Goal: Transaction & Acquisition: Book appointment/travel/reservation

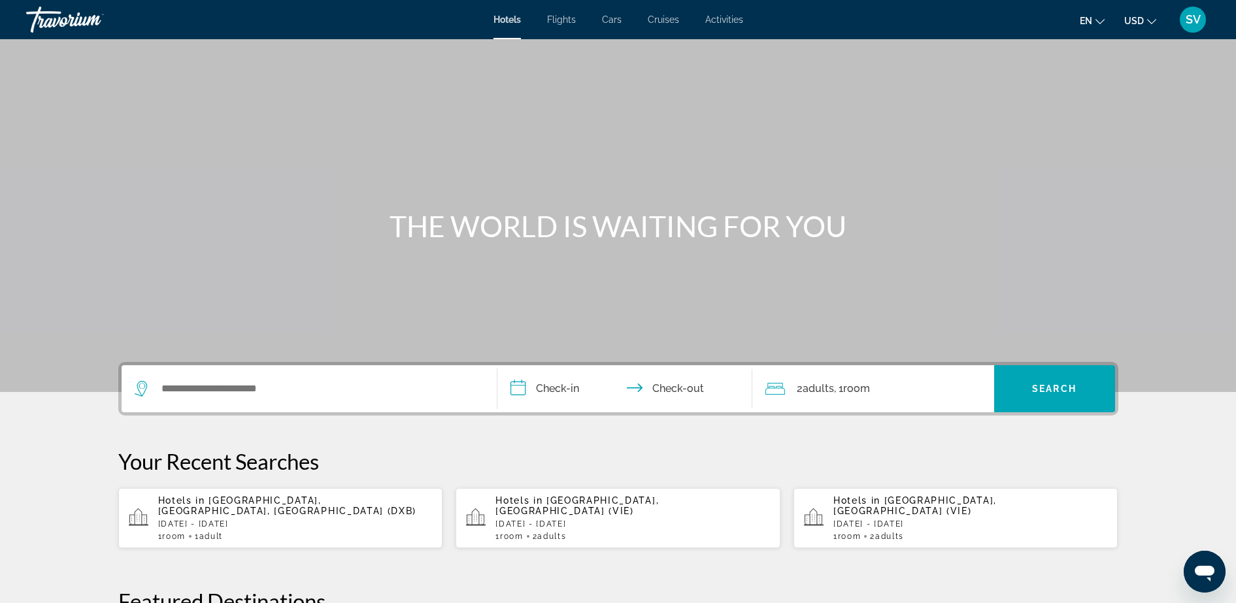
click at [1192, 16] on span "SV" at bounding box center [1192, 19] width 15 height 13
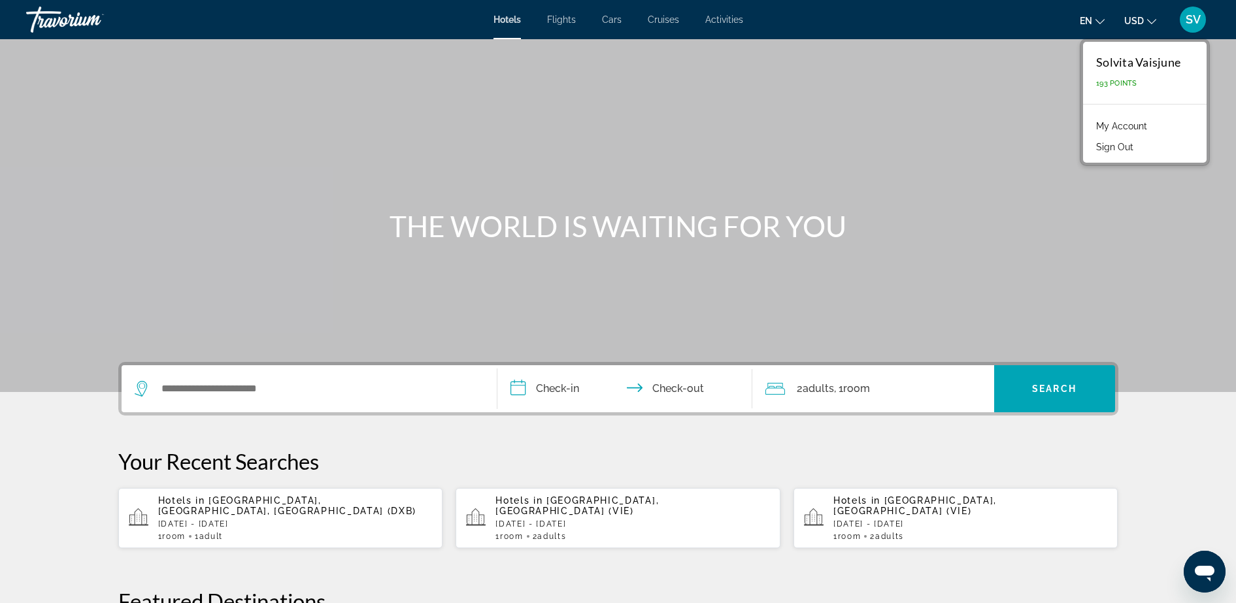
click at [977, 20] on div "en English Español Français Italiano Português русский USD USD ($) MXN (Mex$) C…" at bounding box center [983, 19] width 454 height 27
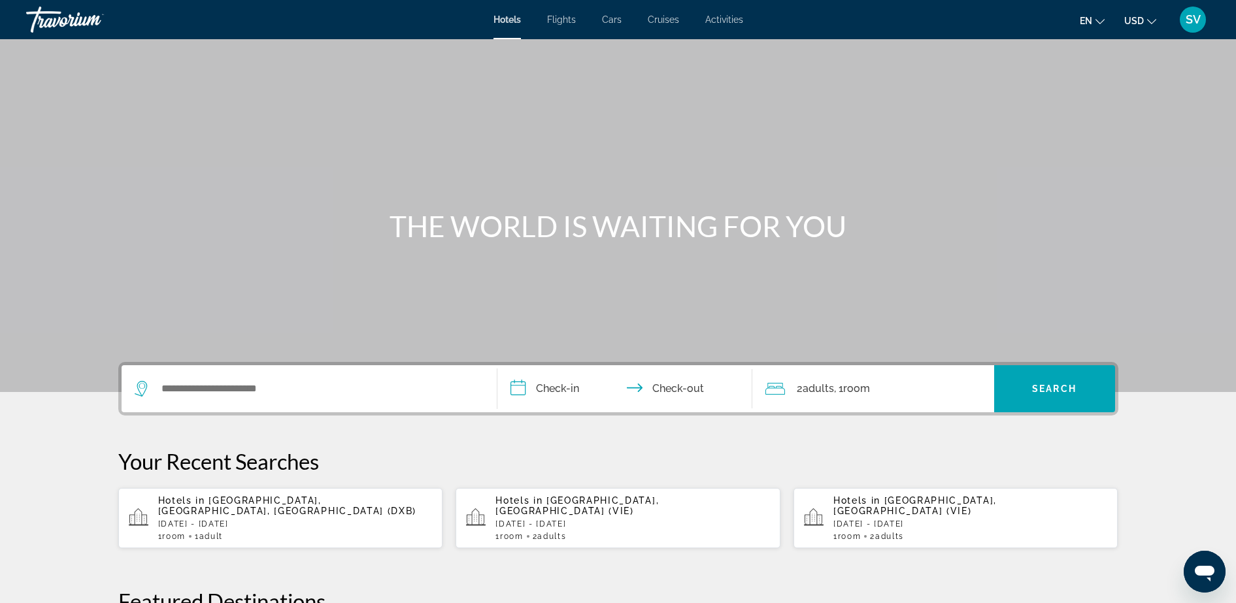
click at [1191, 20] on span "SV" at bounding box center [1192, 19] width 15 height 13
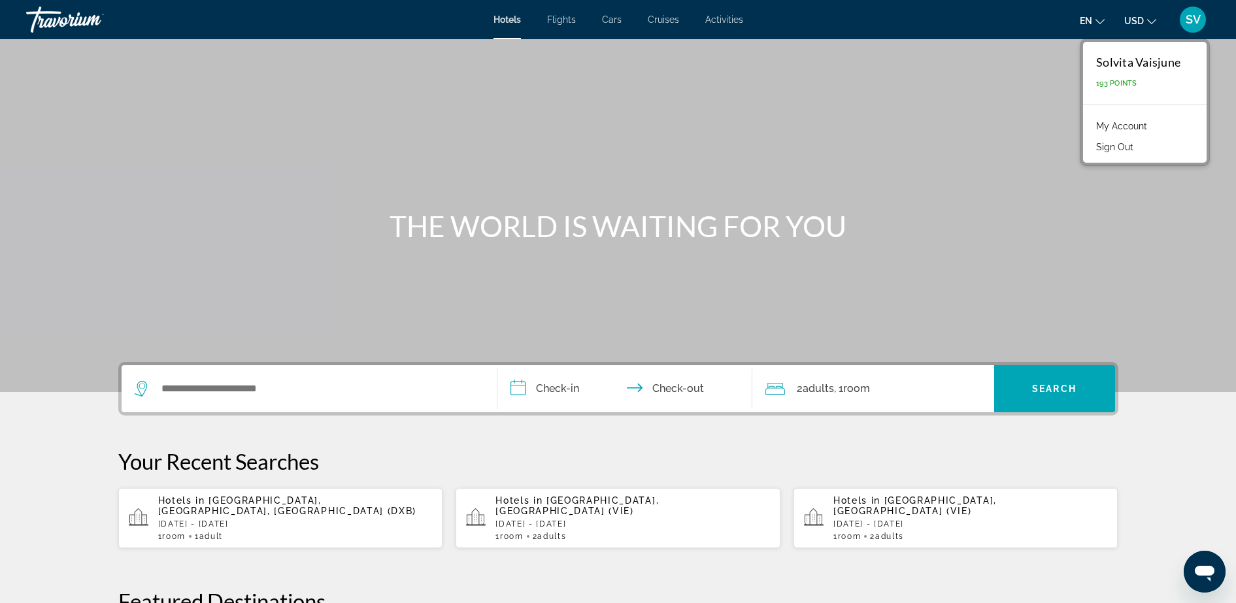
click at [734, 80] on div "Main content" at bounding box center [618, 196] width 1236 height 392
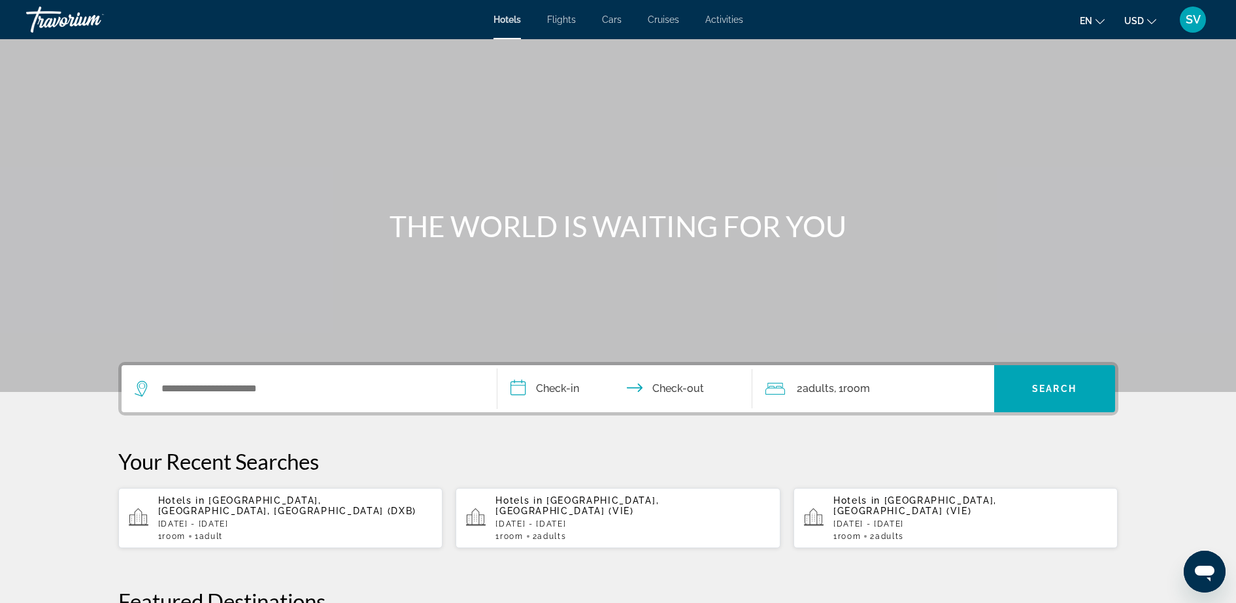
click at [1197, 18] on span "SV" at bounding box center [1192, 19] width 15 height 13
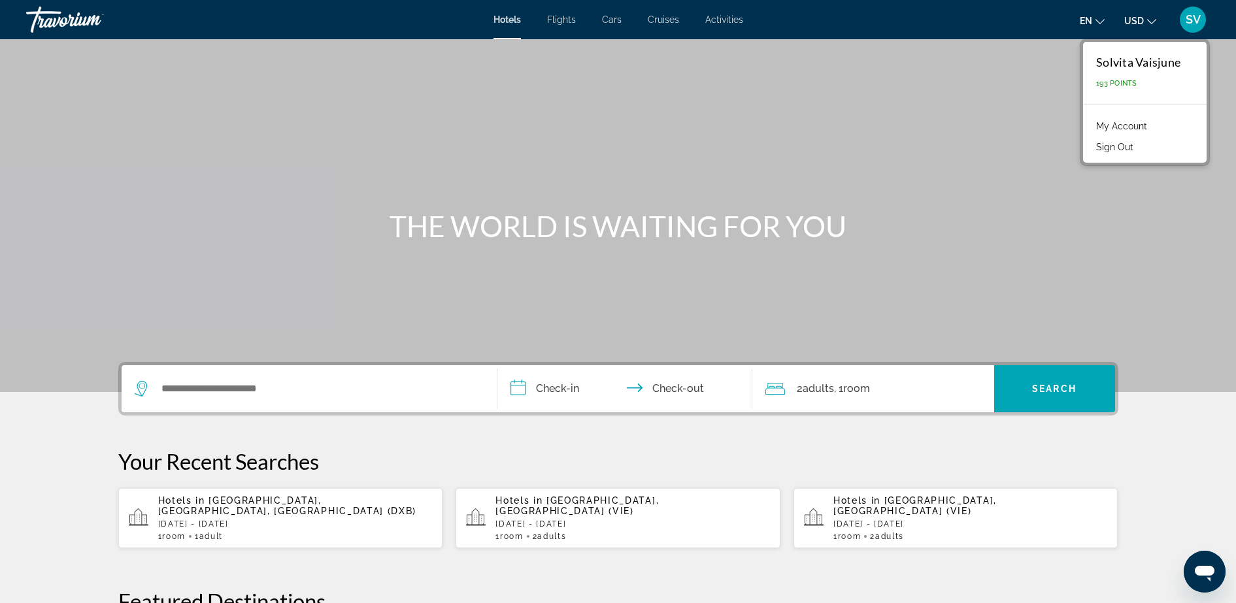
click at [1123, 127] on link "My Account" at bounding box center [1121, 126] width 64 height 17
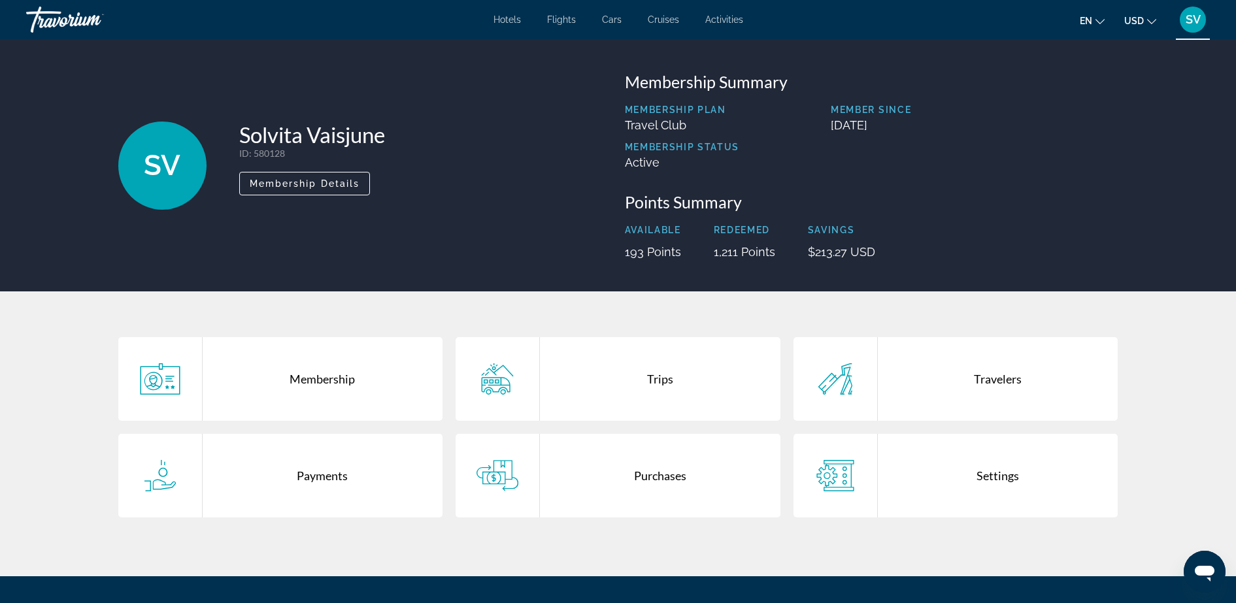
click at [611, 367] on div "Trips" at bounding box center [660, 379] width 240 height 84
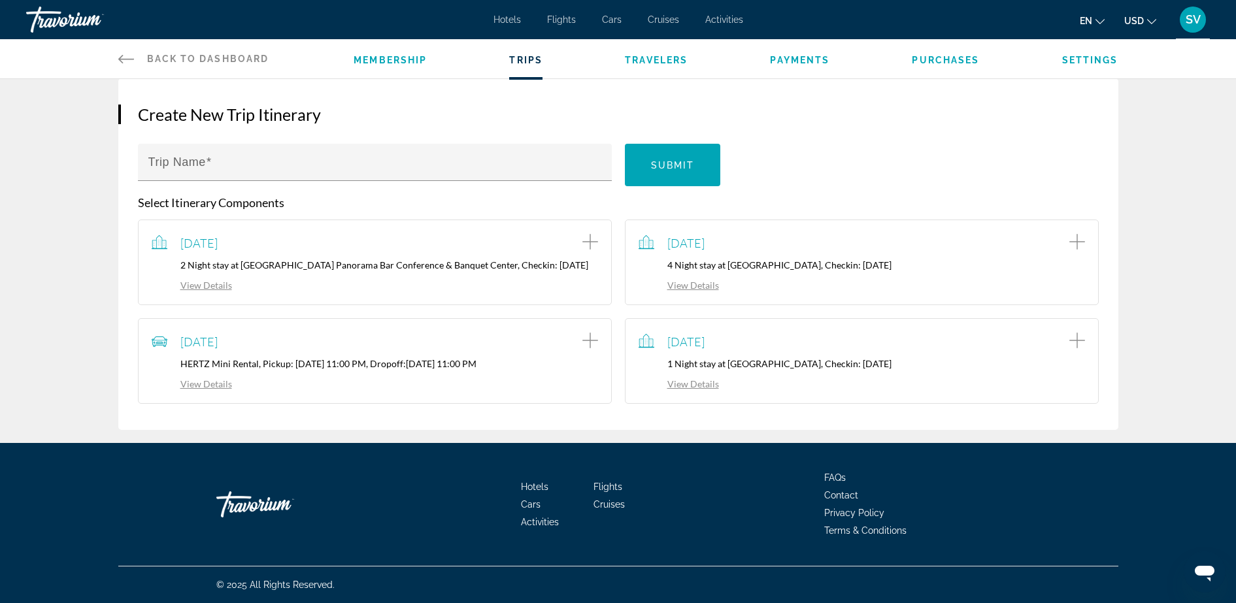
scroll to position [128, 0]
click at [695, 382] on link "View Details" at bounding box center [678, 383] width 80 height 11
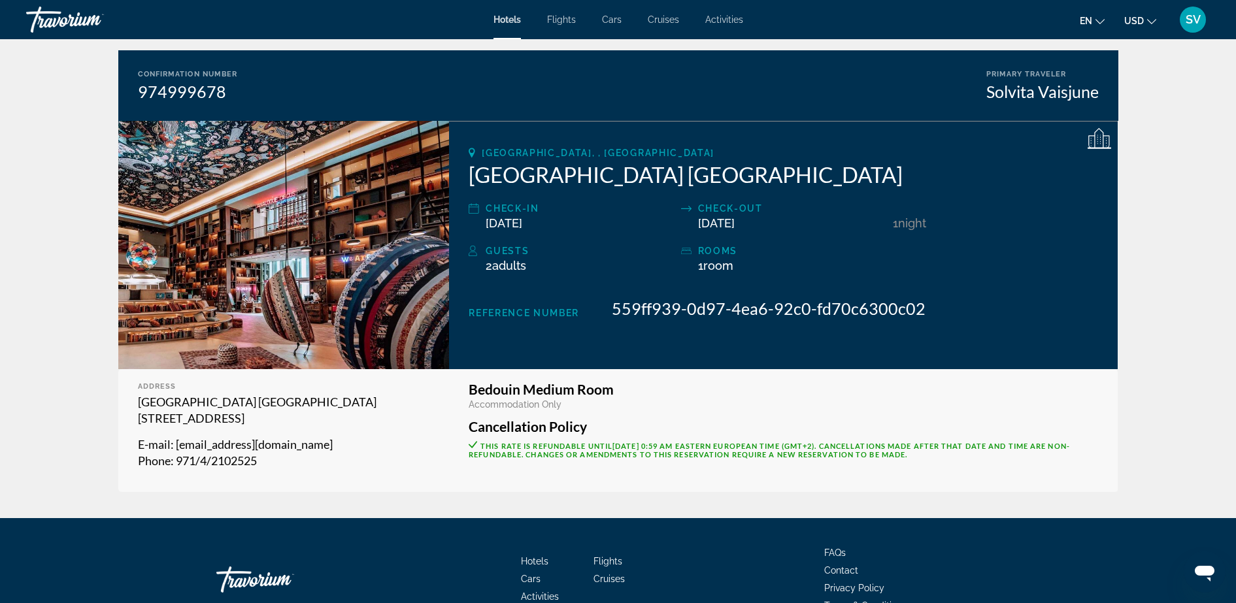
scroll to position [82, 0]
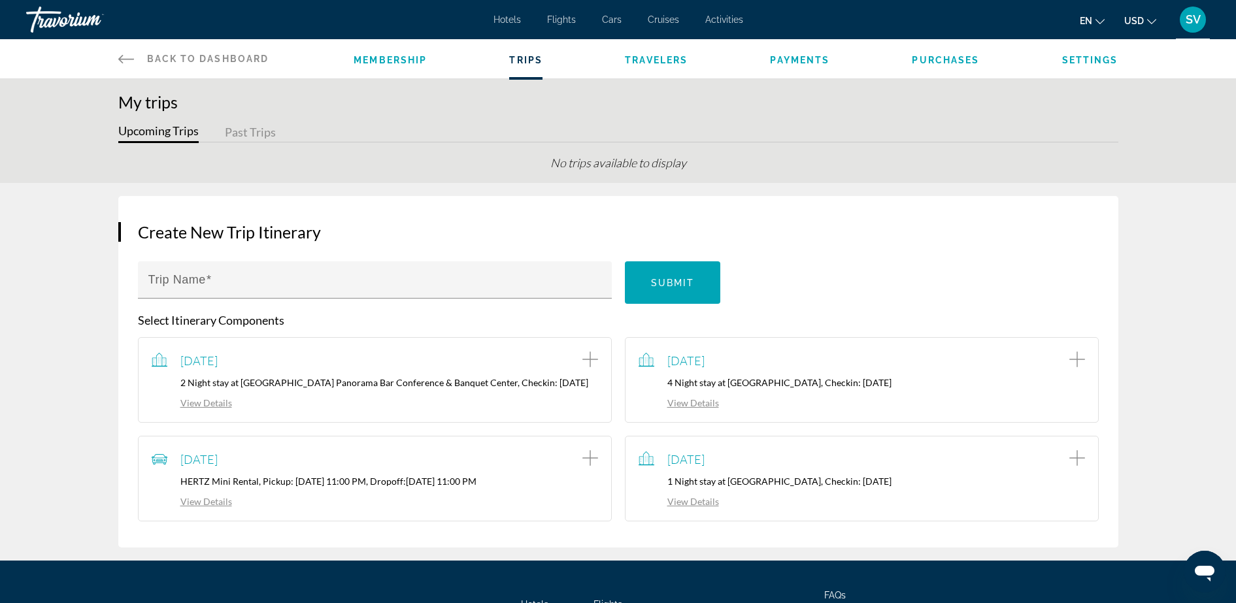
click at [1190, 16] on span "SV" at bounding box center [1192, 19] width 15 height 13
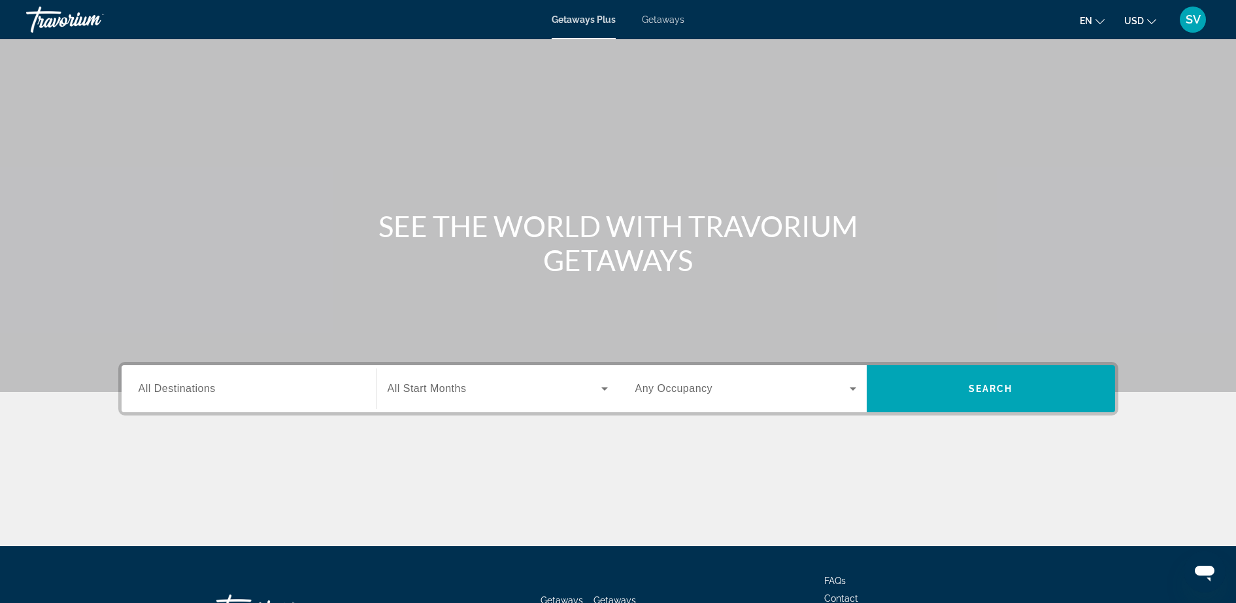
click at [653, 20] on span "Getaways" at bounding box center [663, 19] width 42 height 10
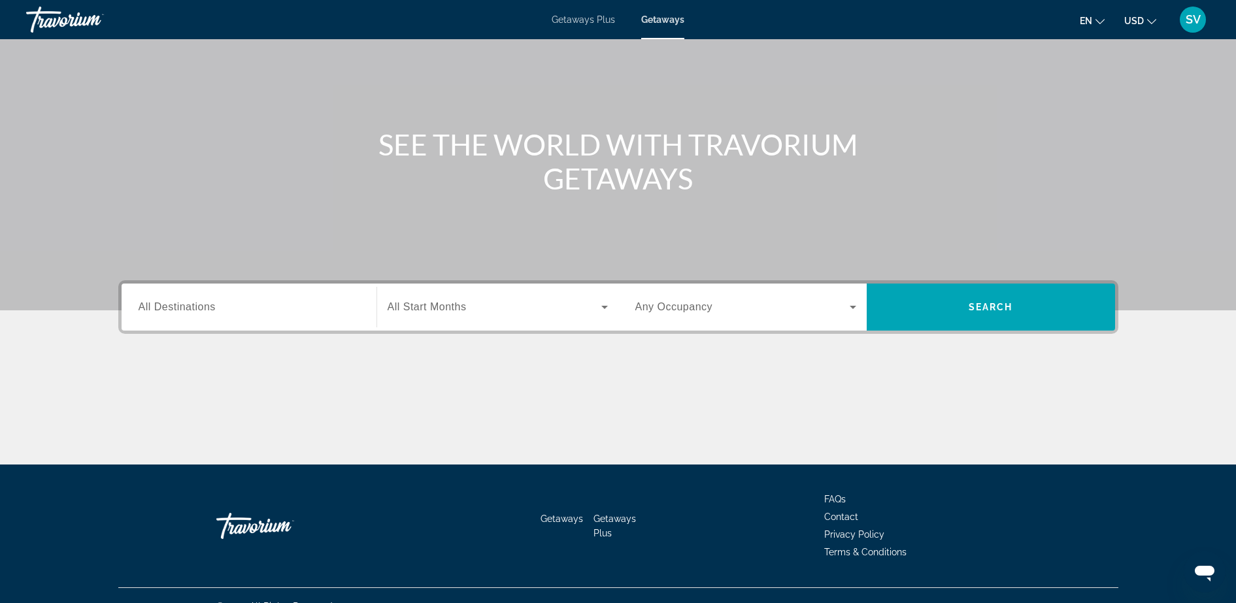
click at [282, 316] on div "Search widget" at bounding box center [249, 307] width 221 height 37
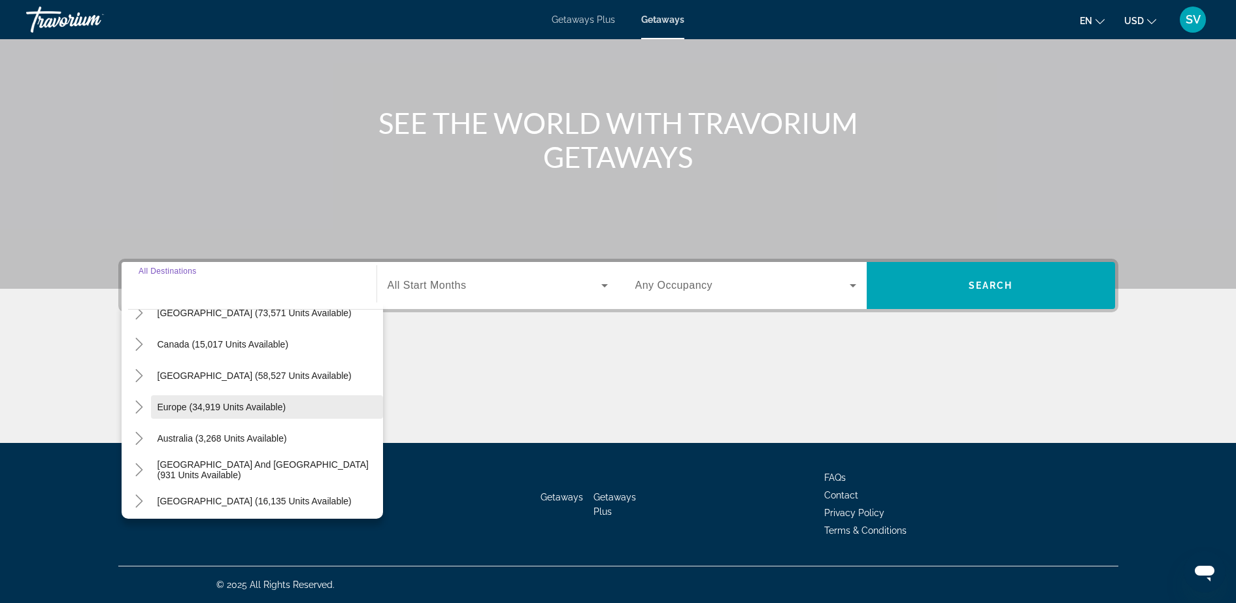
click at [198, 400] on span "Search widget" at bounding box center [267, 406] width 232 height 31
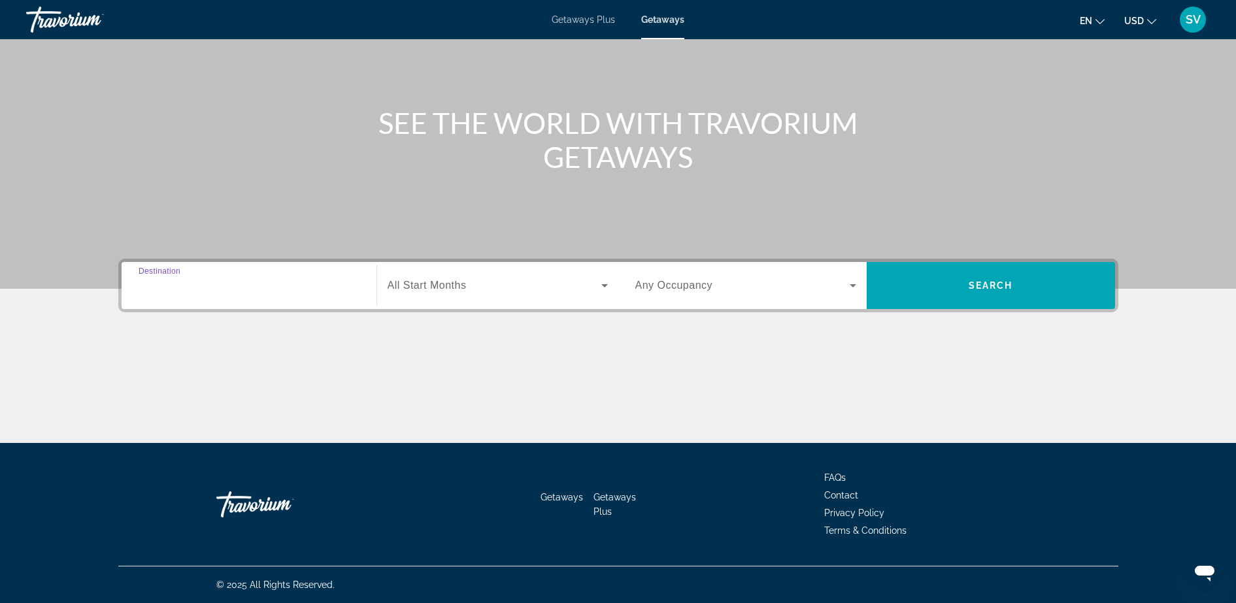
type input "**********"
click at [442, 284] on span "All Start Months" at bounding box center [426, 285] width 79 height 11
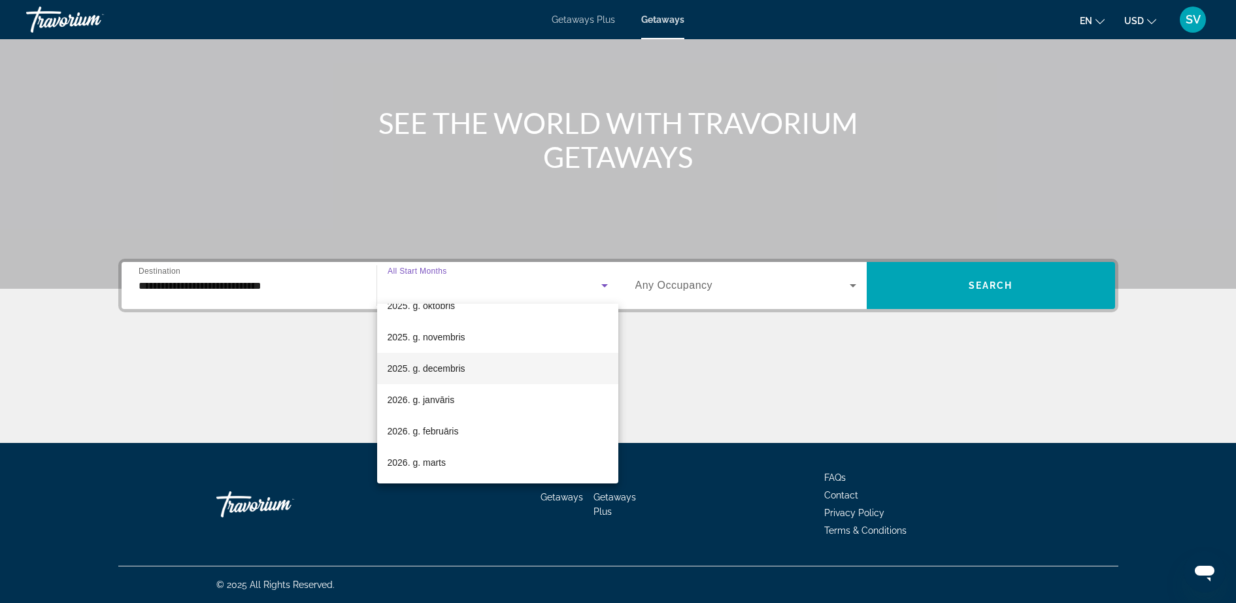
click at [431, 366] on span "2025. g. decembris" at bounding box center [426, 369] width 78 height 16
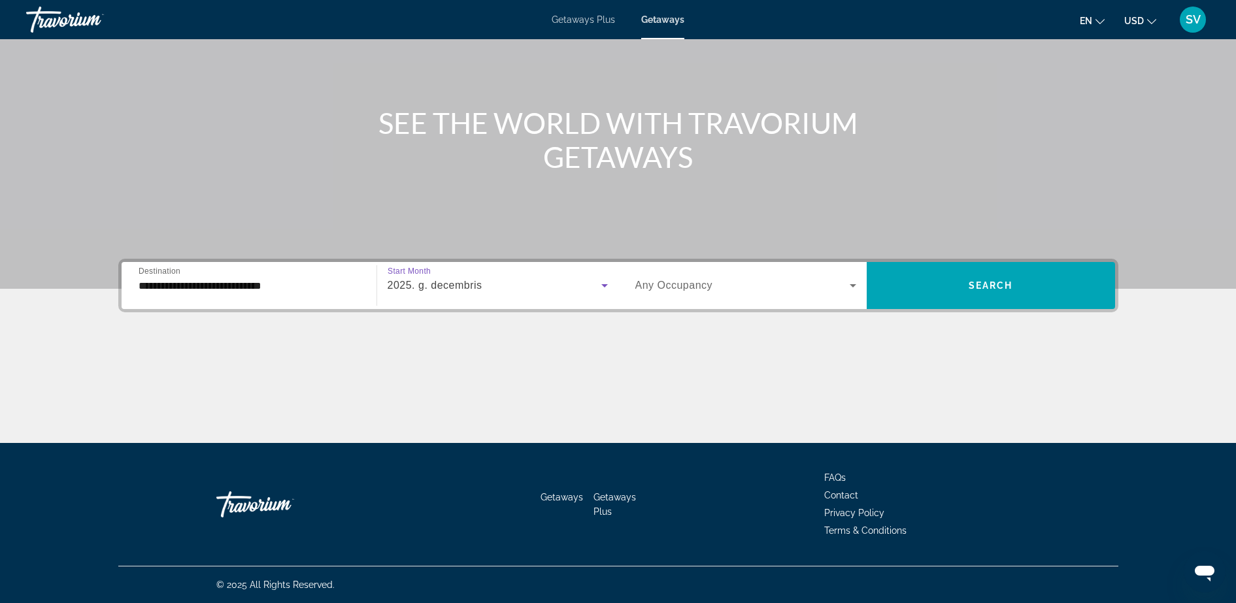
click at [787, 278] on span "Search widget" at bounding box center [742, 286] width 214 height 16
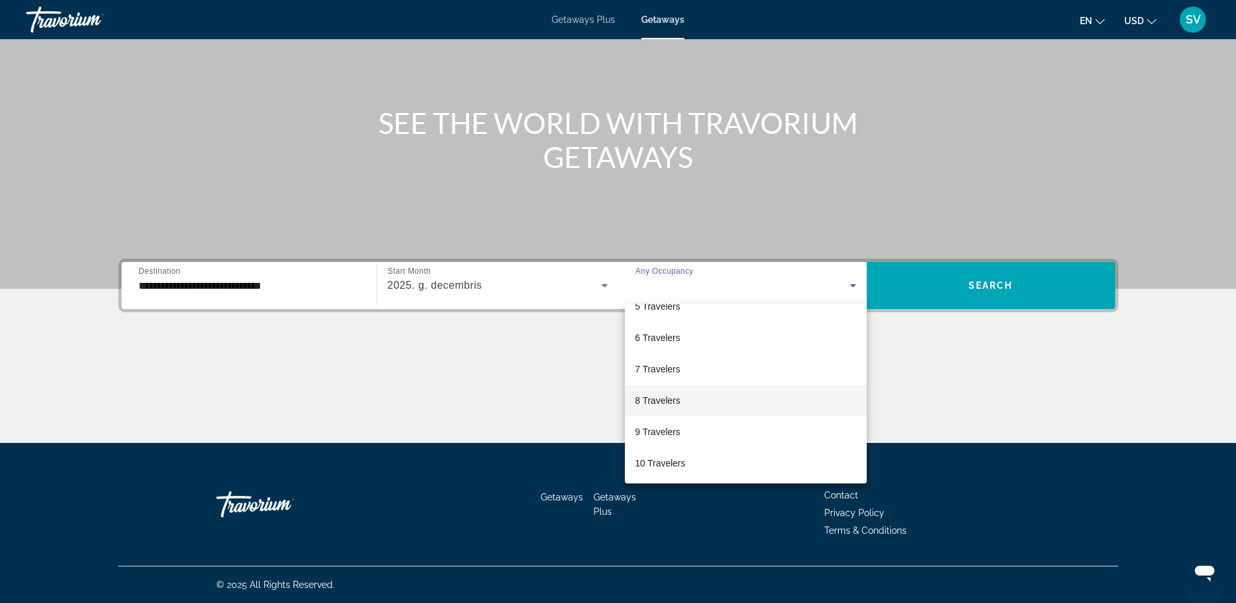
scroll to position [144, 0]
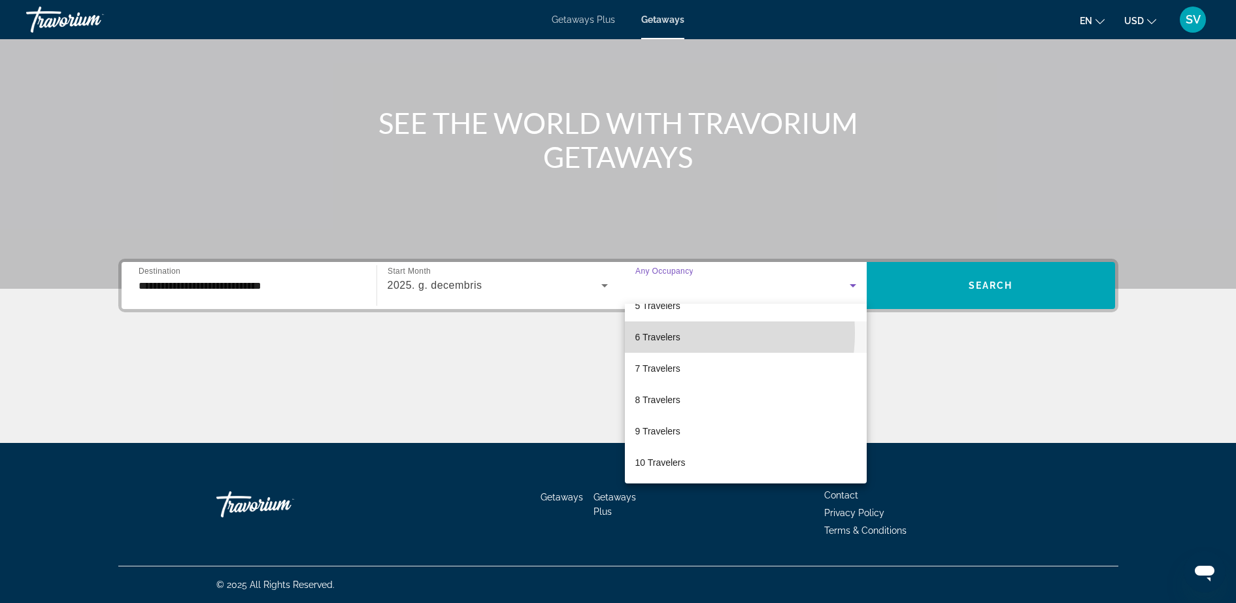
click at [680, 333] on mat-option "6 Travelers" at bounding box center [746, 336] width 242 height 31
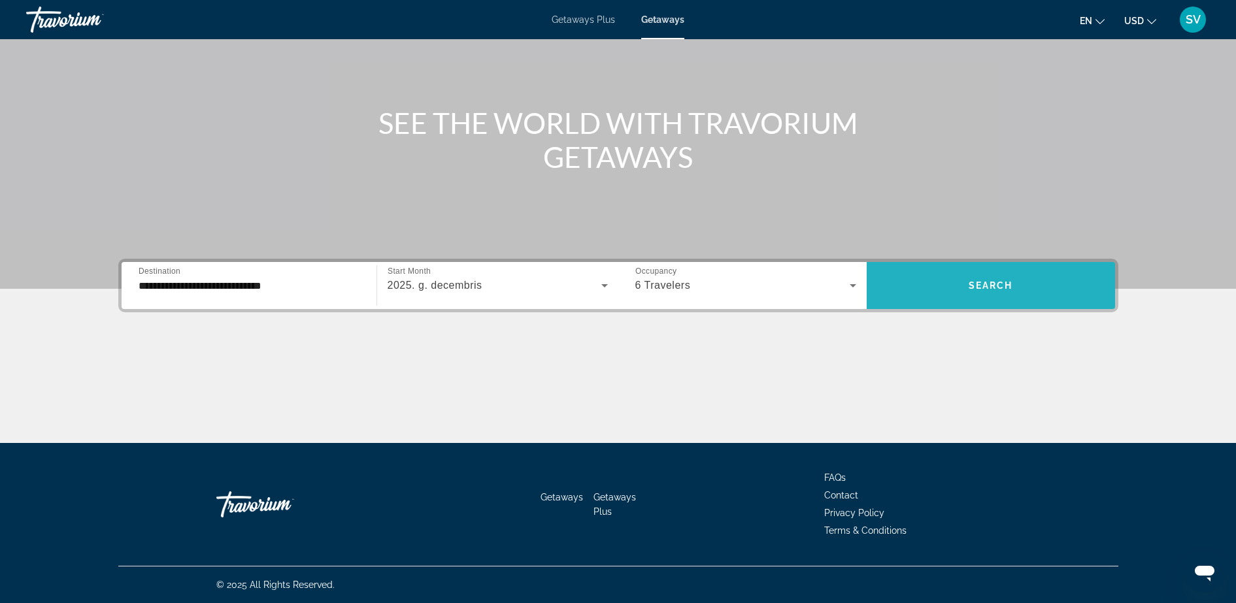
click at [980, 271] on span "Search widget" at bounding box center [990, 285] width 248 height 31
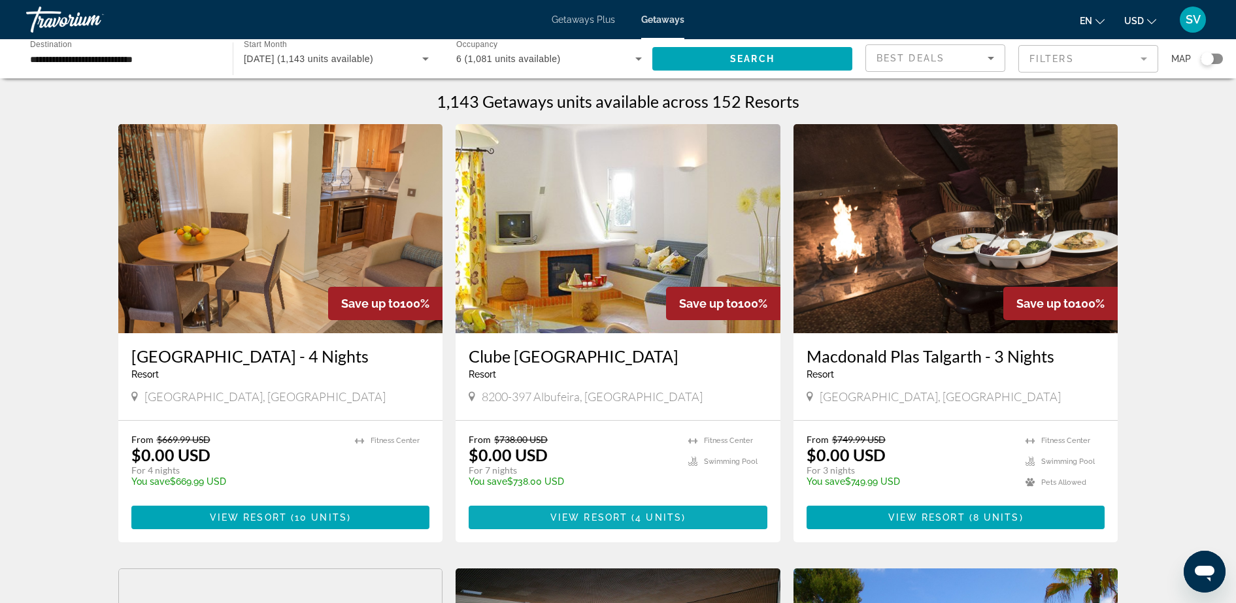
click at [582, 513] on span "View Resort" at bounding box center [588, 517] width 77 height 10
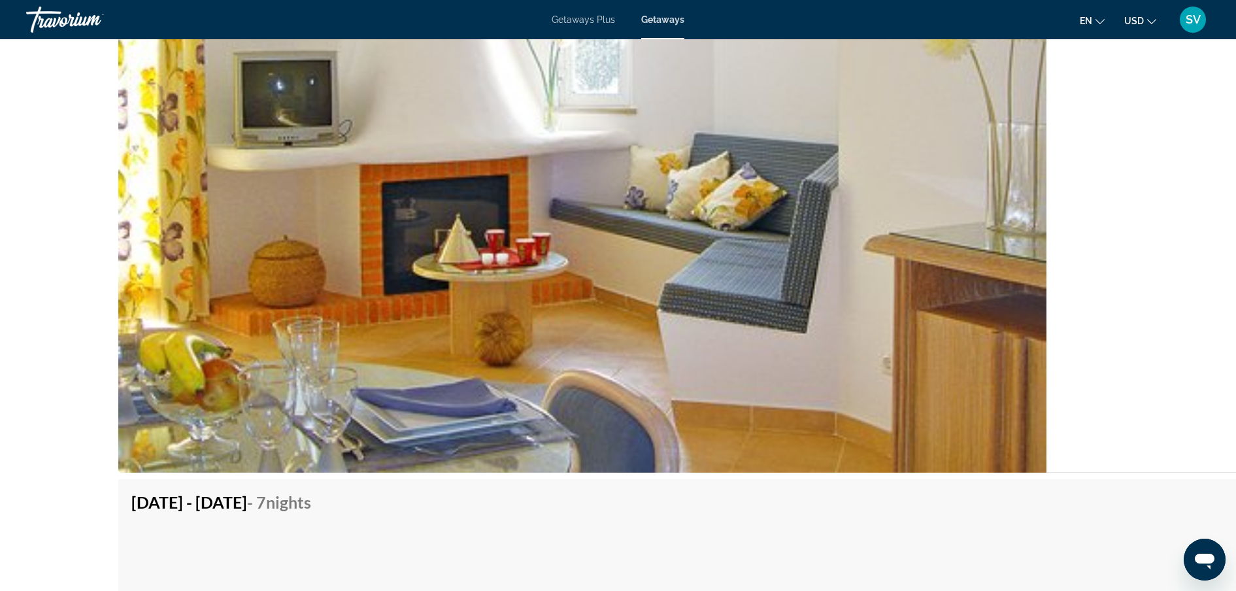
scroll to position [2682, 0]
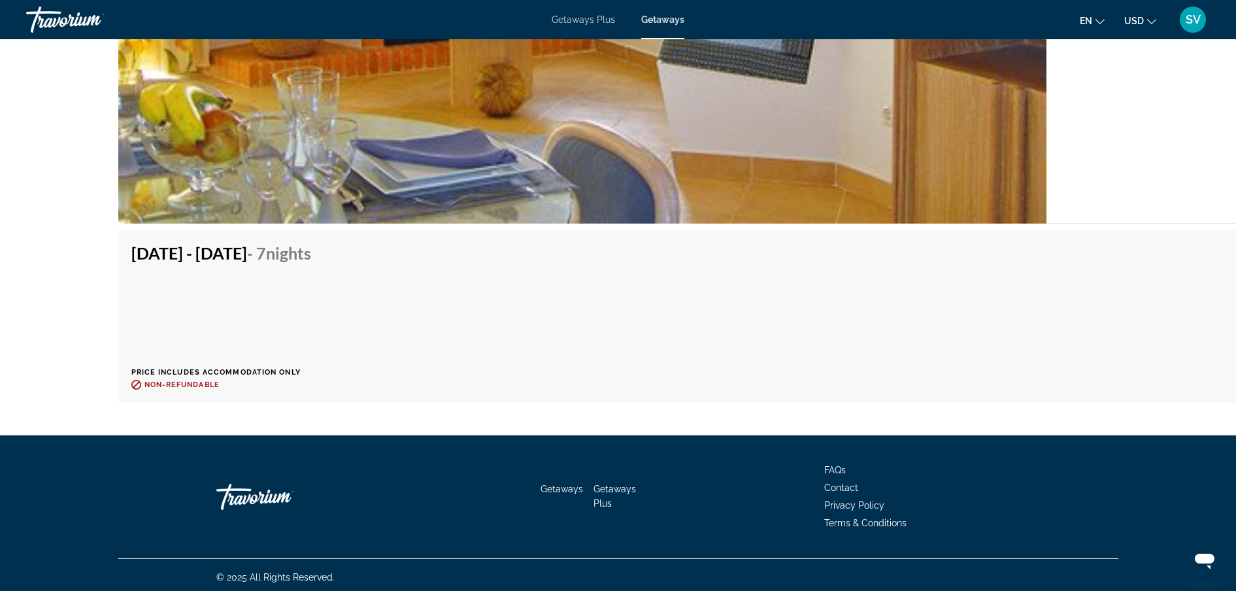
click at [484, 354] on div "Dec 13, 2025 - Dec 20, 2025 - 7 Nights Price includes accommodation only Refund…" at bounding box center [1233, 316] width 2205 height 146
drag, startPoint x: 483, startPoint y: 348, endPoint x: 310, endPoint y: 295, distance: 181.1
click at [474, 345] on div "Dec 13, 2025 - Dec 20, 2025 - 7 Nights Price includes accommodation only Refund…" at bounding box center [1233, 316] width 2205 height 146
click at [265, 257] on h4 "Dec 13, 2025 - Dec 20, 2025 - 7 Nights" at bounding box center [221, 253] width 180 height 20
click at [265, 251] on h4 "Dec 13, 2025 - Dec 20, 2025 - 7 Nights" at bounding box center [221, 253] width 180 height 20
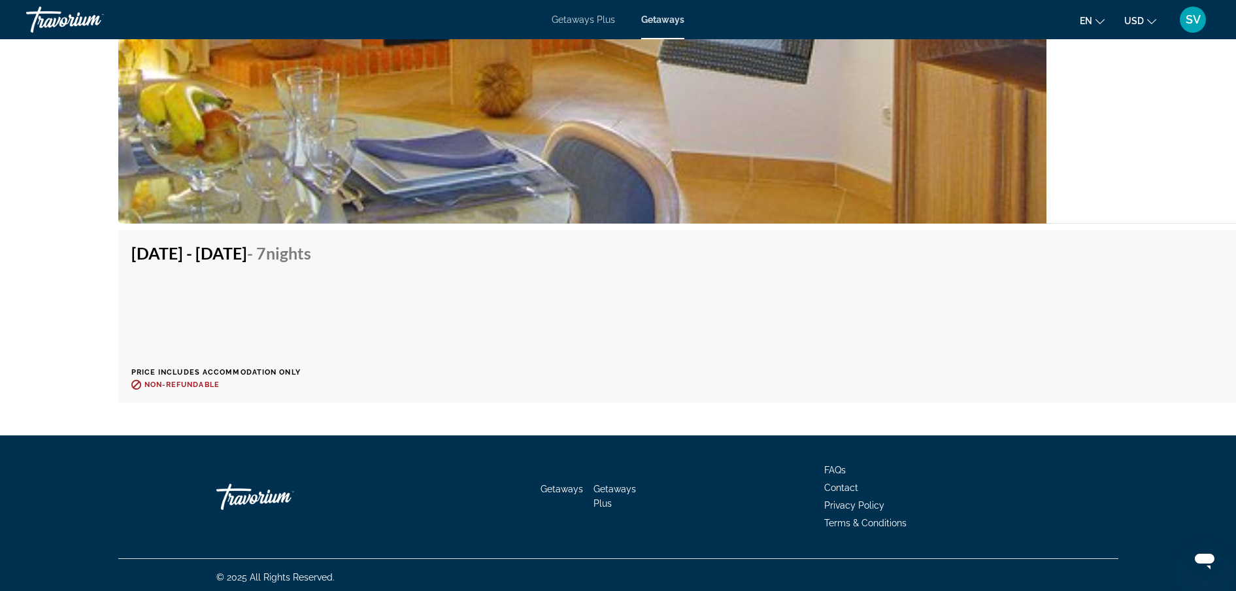
click at [967, 300] on div "Dec 13, 2025 - Dec 20, 2025 - 7 Nights Price includes accommodation only Refund…" at bounding box center [1233, 316] width 2205 height 146
click at [899, 295] on div "Dec 13, 2025 - Dec 20, 2025 - 7 Nights Price includes accommodation only Refund…" at bounding box center [1233, 316] width 2205 height 146
click at [916, 328] on div "Dec 13, 2025 - Dec 20, 2025 - 7 Nights Price includes accommodation only Refund…" at bounding box center [1233, 316] width 2205 height 146
drag, startPoint x: 393, startPoint y: 308, endPoint x: 310, endPoint y: 220, distance: 121.1
click at [321, 308] on div "Dec 13, 2025 - Dec 20, 2025 - 7 Nights Price includes accommodation only Refund…" at bounding box center [225, 316] width 189 height 146
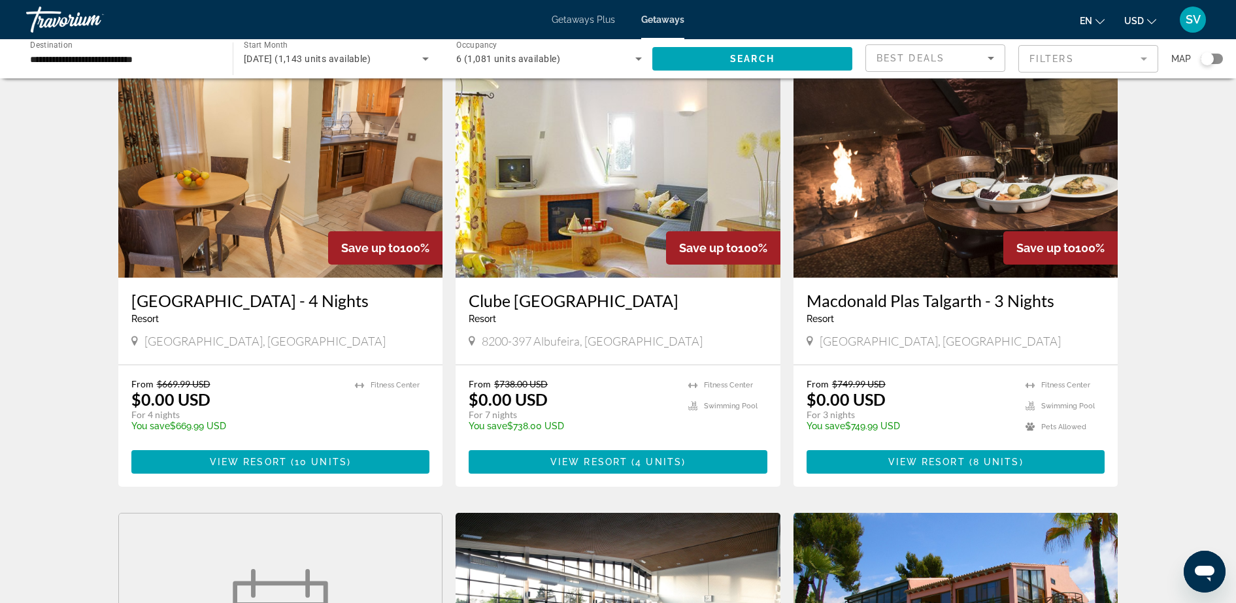
scroll to position [82, 0]
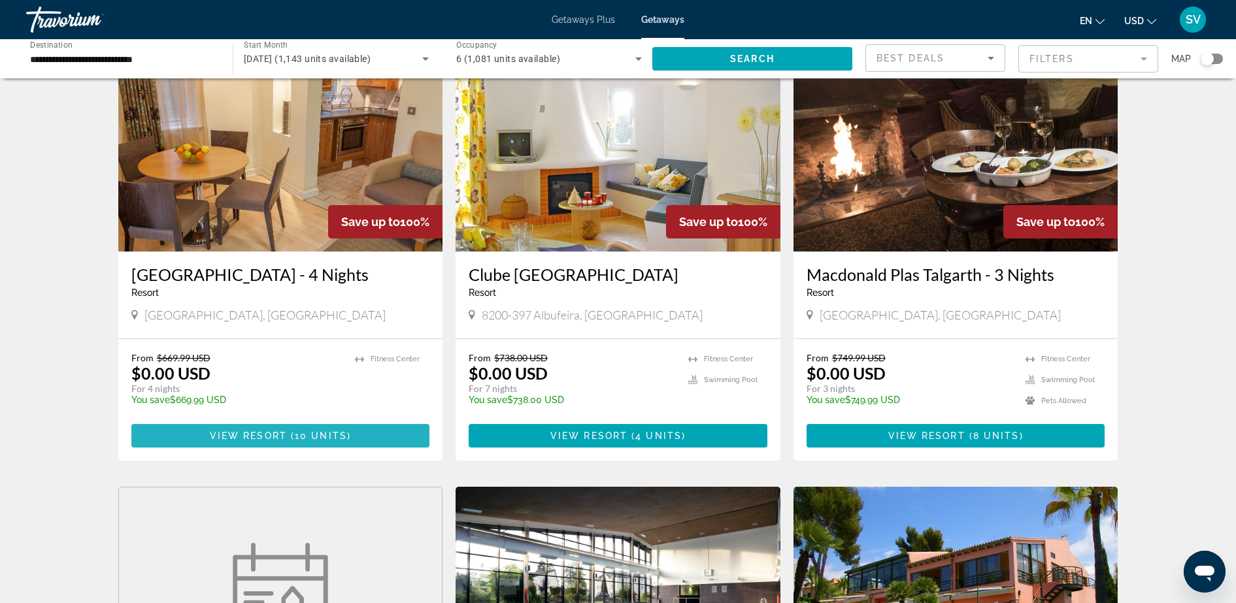
click at [242, 429] on span "Main content" at bounding box center [280, 435] width 299 height 31
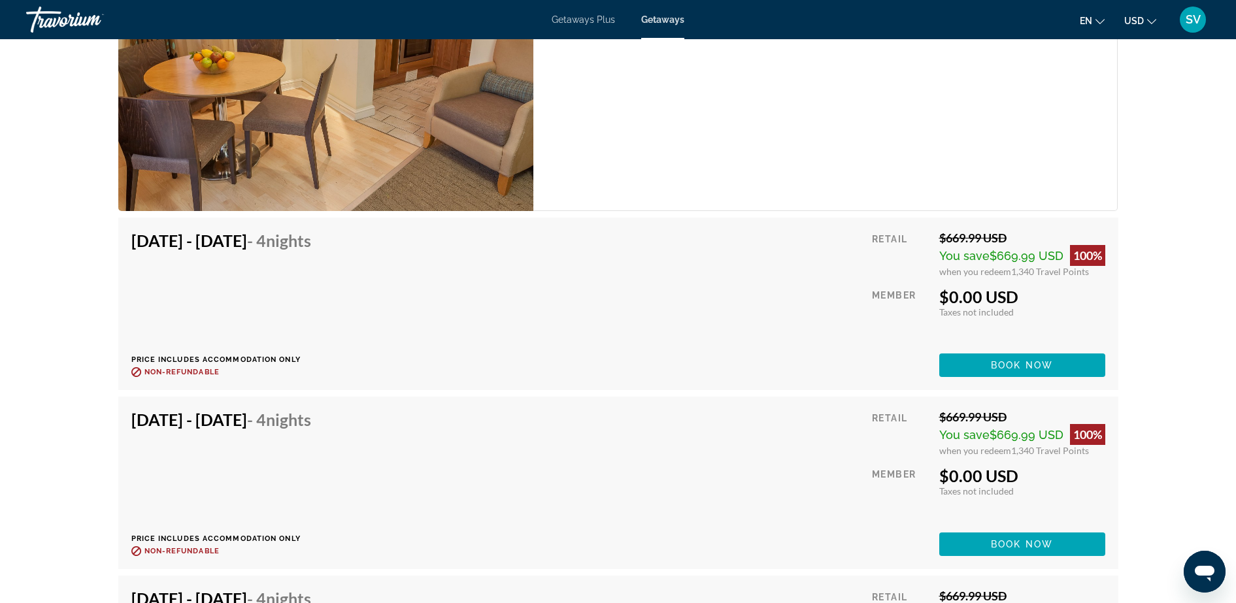
scroll to position [2614, 0]
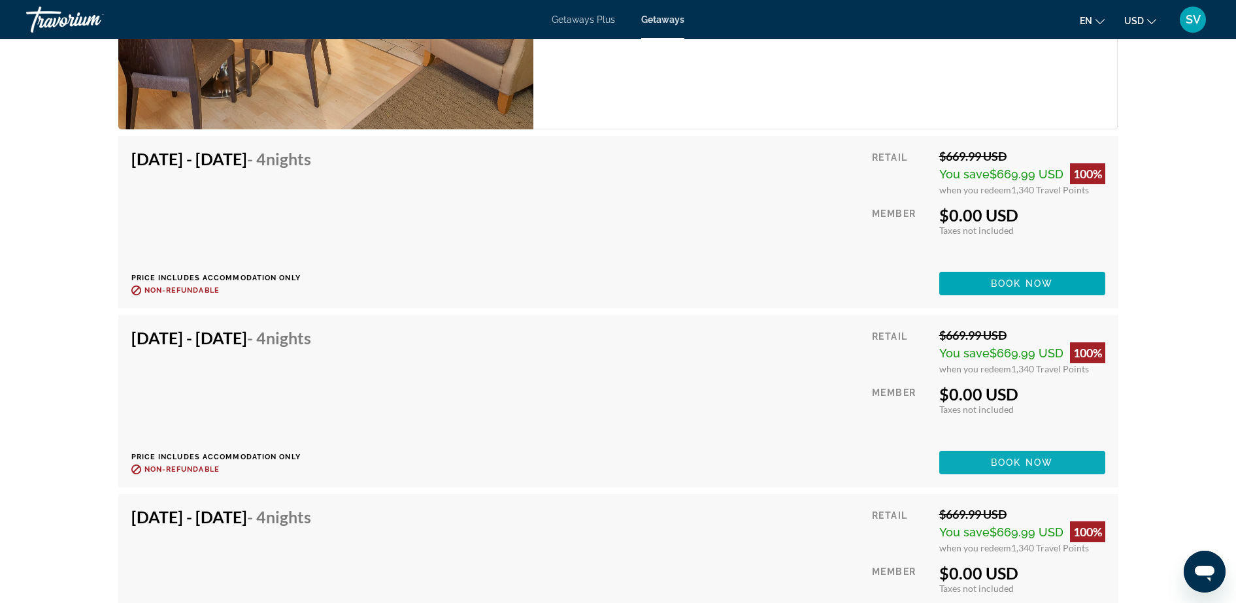
click at [1019, 461] on span "Book now" at bounding box center [1022, 462] width 62 height 10
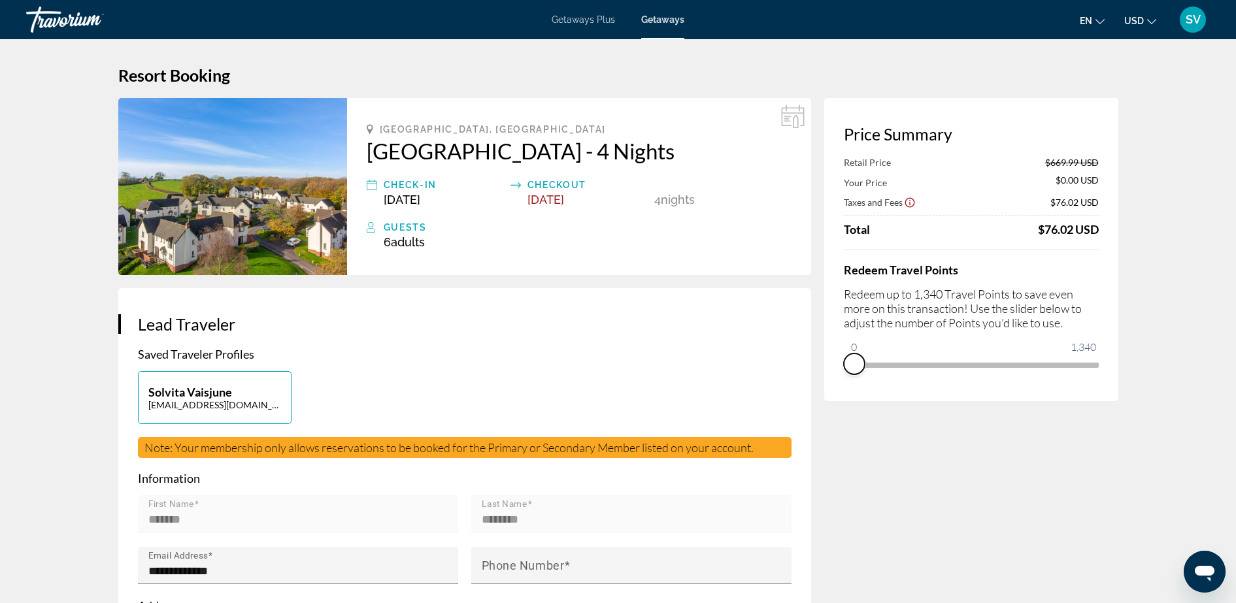
drag, startPoint x: 1092, startPoint y: 378, endPoint x: 837, endPoint y: 356, distance: 255.8
click at [825, 360] on div "Price Summary Retail Price $669.99 USD Your Price $0.00 USD Taxes and Fees $76.…" at bounding box center [971, 249] width 294 height 303
drag, startPoint x: 861, startPoint y: 345, endPoint x: 904, endPoint y: 356, distance: 44.5
click at [904, 356] on span "ngx-slider" at bounding box center [903, 364] width 21 height 21
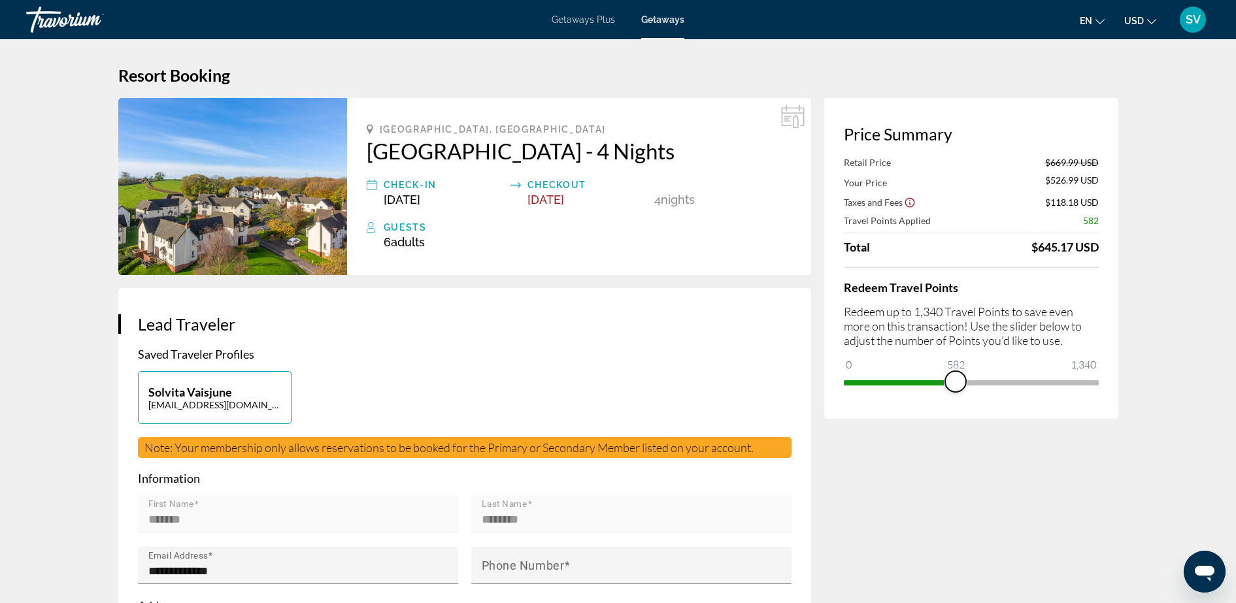
drag, startPoint x: 912, startPoint y: 386, endPoint x: 957, endPoint y: 384, distance: 45.1
click at [957, 384] on span "ngx-slider" at bounding box center [955, 381] width 21 height 21
drag, startPoint x: 955, startPoint y: 377, endPoint x: 1004, endPoint y: 380, distance: 48.5
click at [1004, 380] on span "ngx-slider" at bounding box center [997, 381] width 21 height 21
drag, startPoint x: 1004, startPoint y: 380, endPoint x: 1055, endPoint y: 382, distance: 51.6
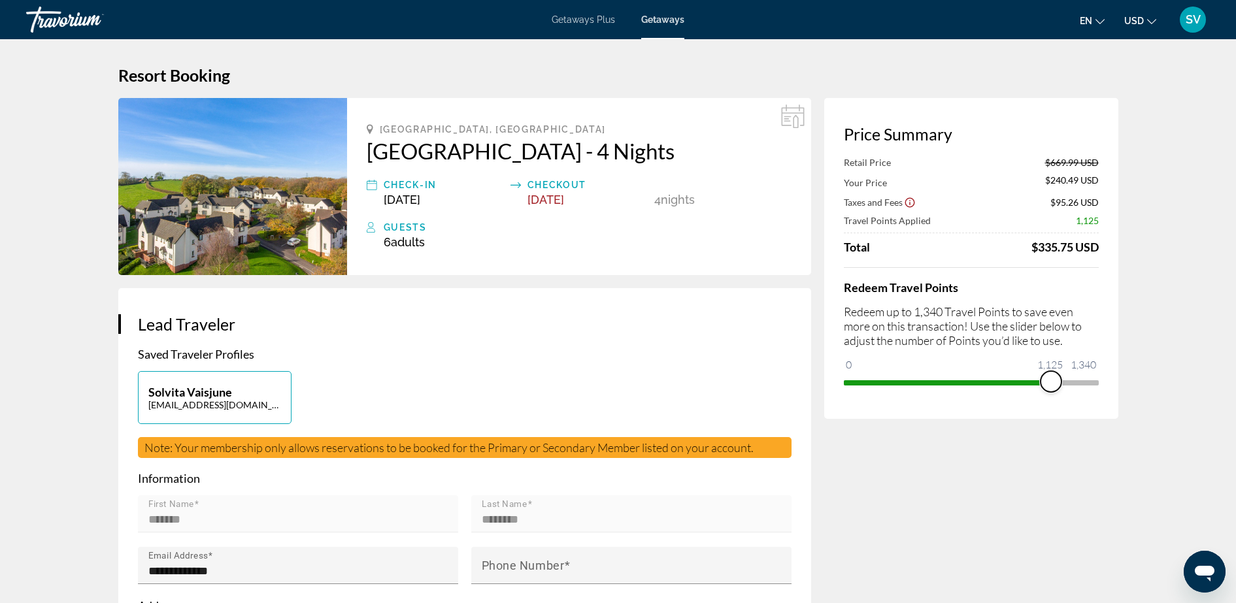
click at [1055, 382] on span "ngx-slider" at bounding box center [1050, 381] width 21 height 21
drag, startPoint x: 1057, startPoint y: 378, endPoint x: 1144, endPoint y: 378, distance: 86.9
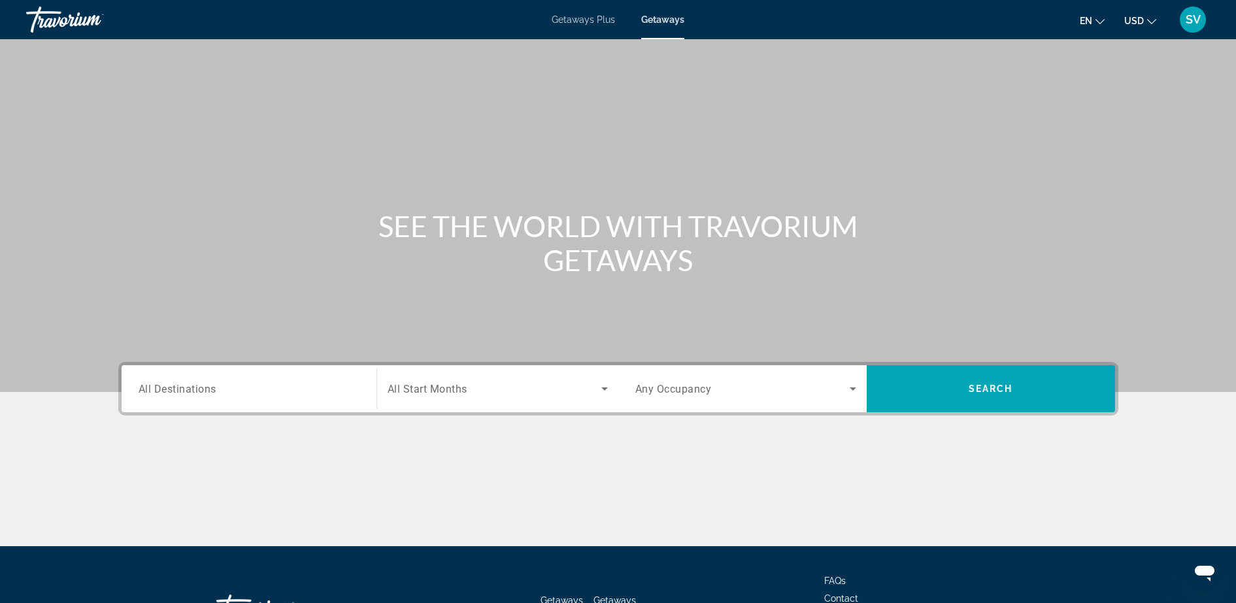
click at [578, 18] on span "Getaways Plus" at bounding box center [583, 19] width 63 height 10
